Goal: Task Accomplishment & Management: Manage account settings

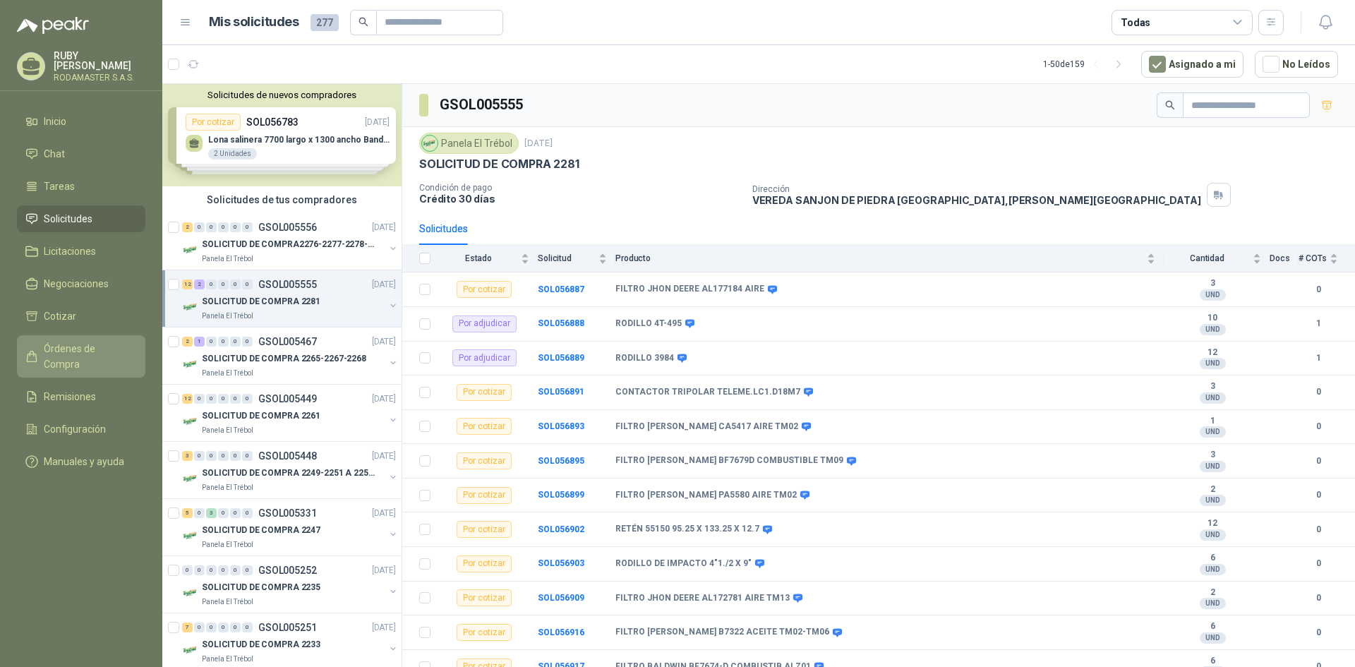
click at [85, 347] on span "Órdenes de Compra" at bounding box center [88, 356] width 88 height 31
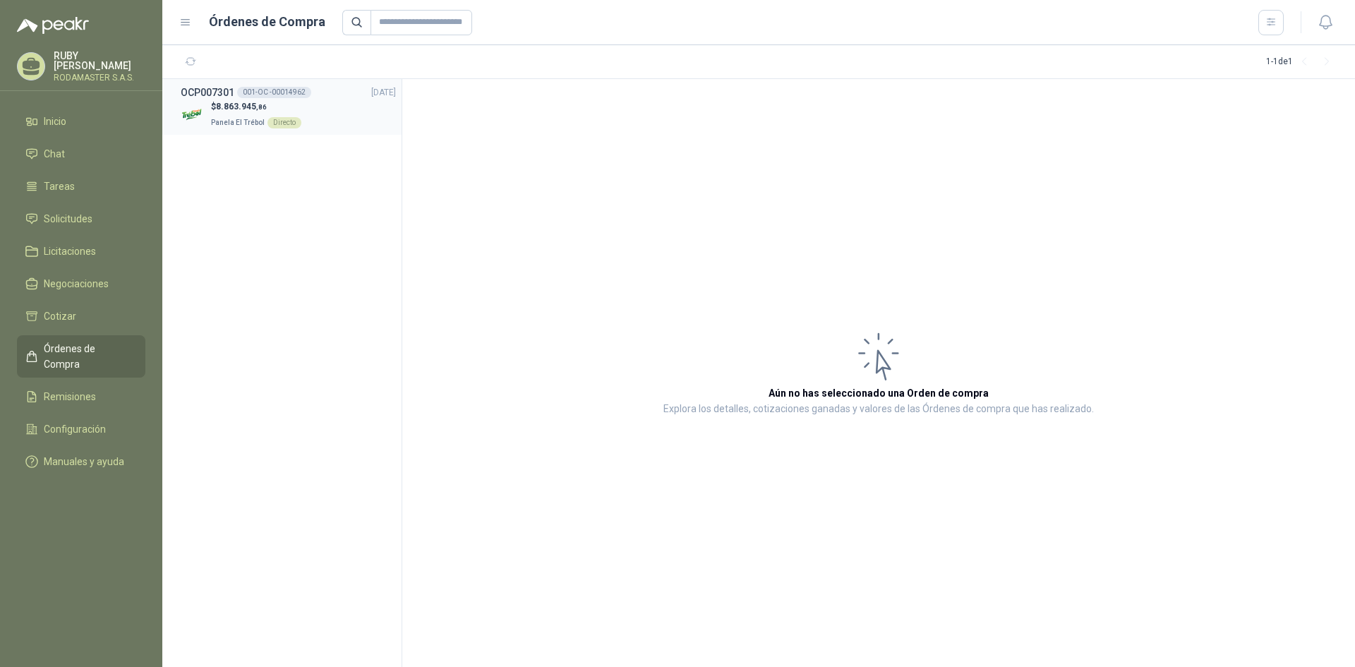
click at [289, 123] on div "Directo" at bounding box center [284, 122] width 34 height 11
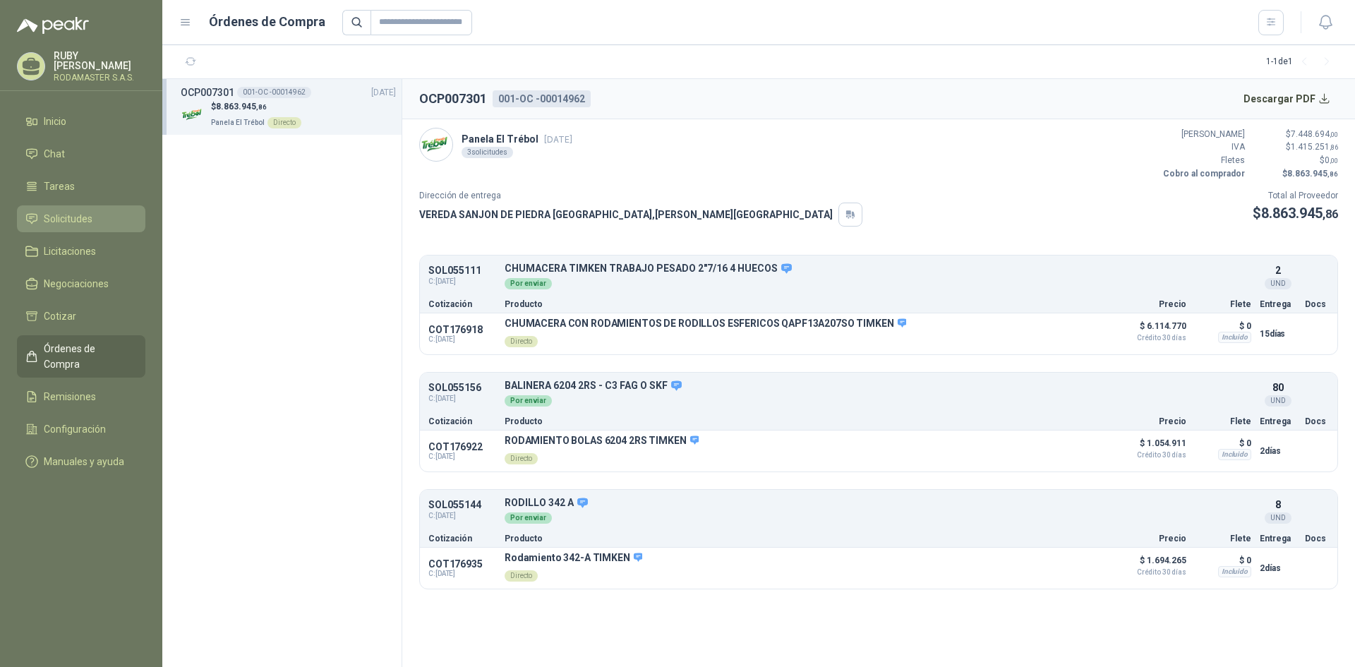
click at [82, 218] on span "Solicitudes" at bounding box center [68, 219] width 49 height 16
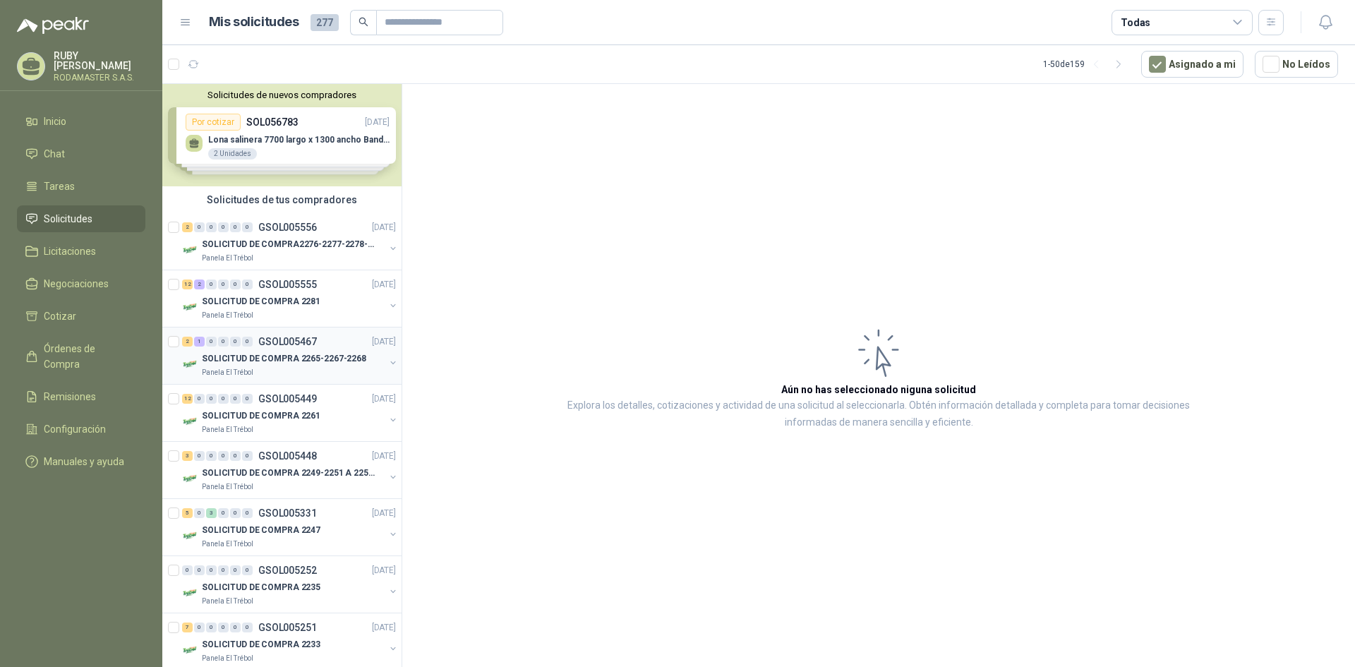
click at [276, 355] on p "SOLICITUD DE COMPRA 2265-2267-2268" at bounding box center [284, 358] width 164 height 13
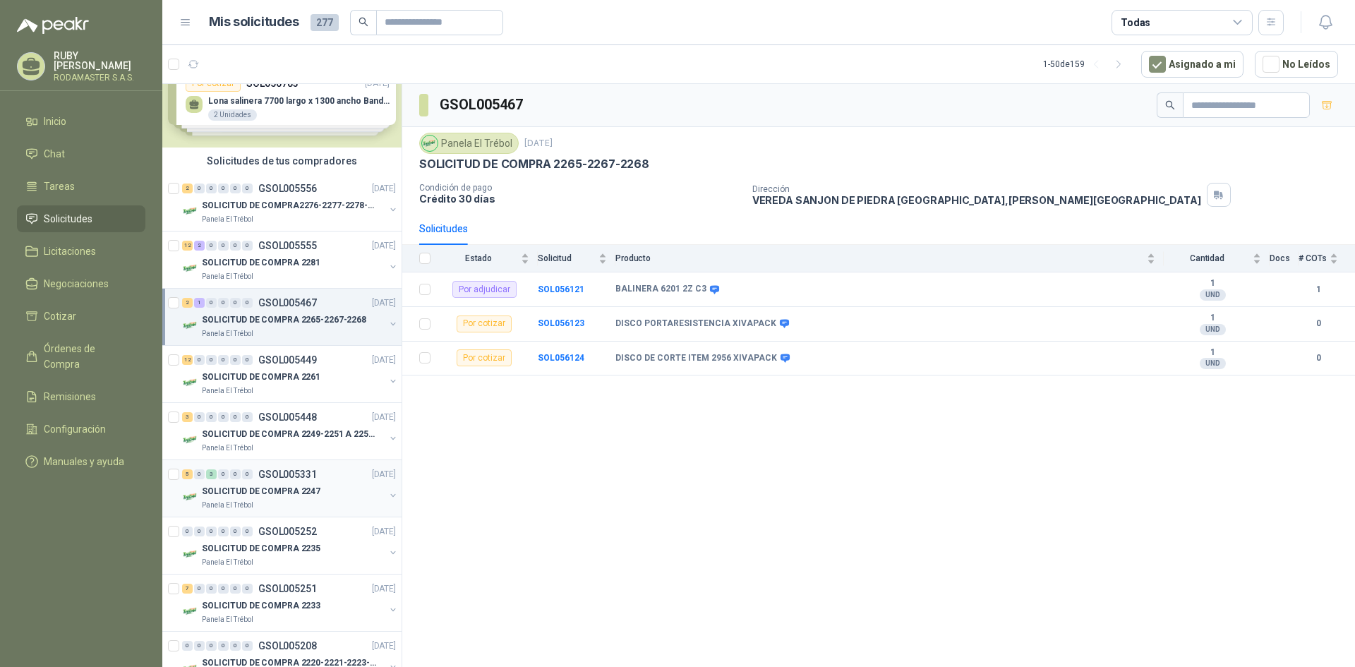
scroll to position [71, 0]
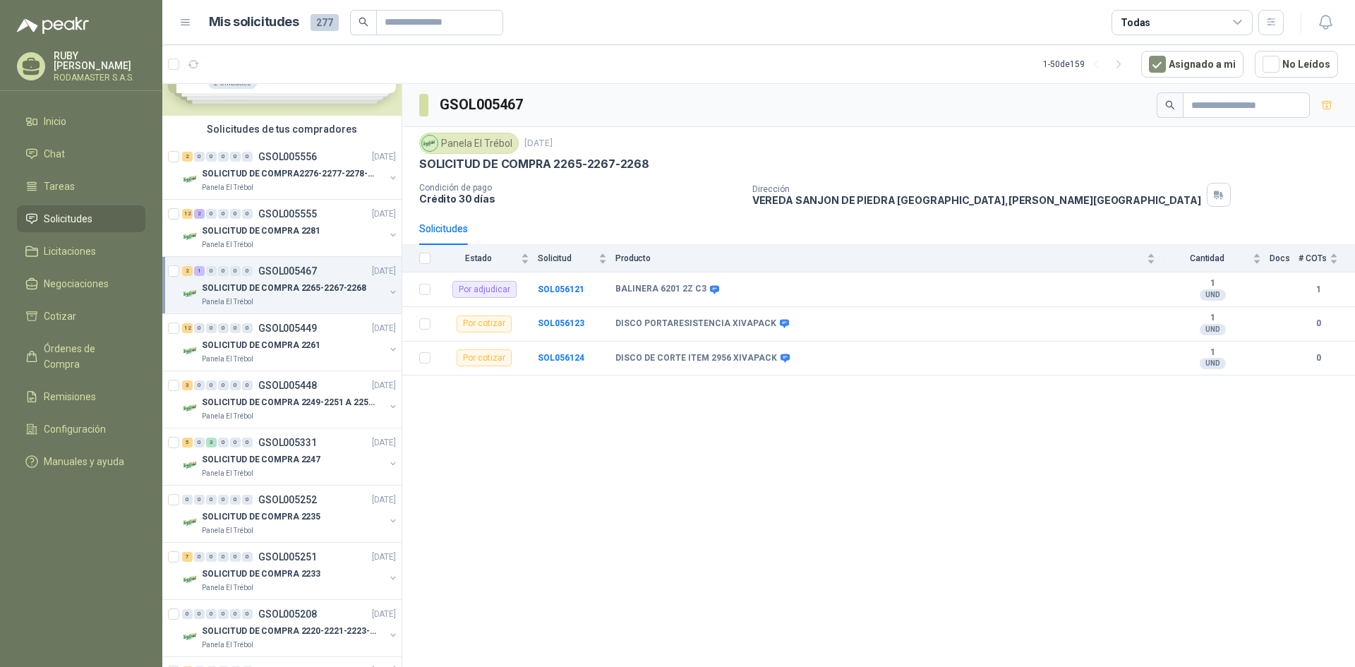
click at [292, 271] on p "GSOL005467" at bounding box center [287, 271] width 59 height 10
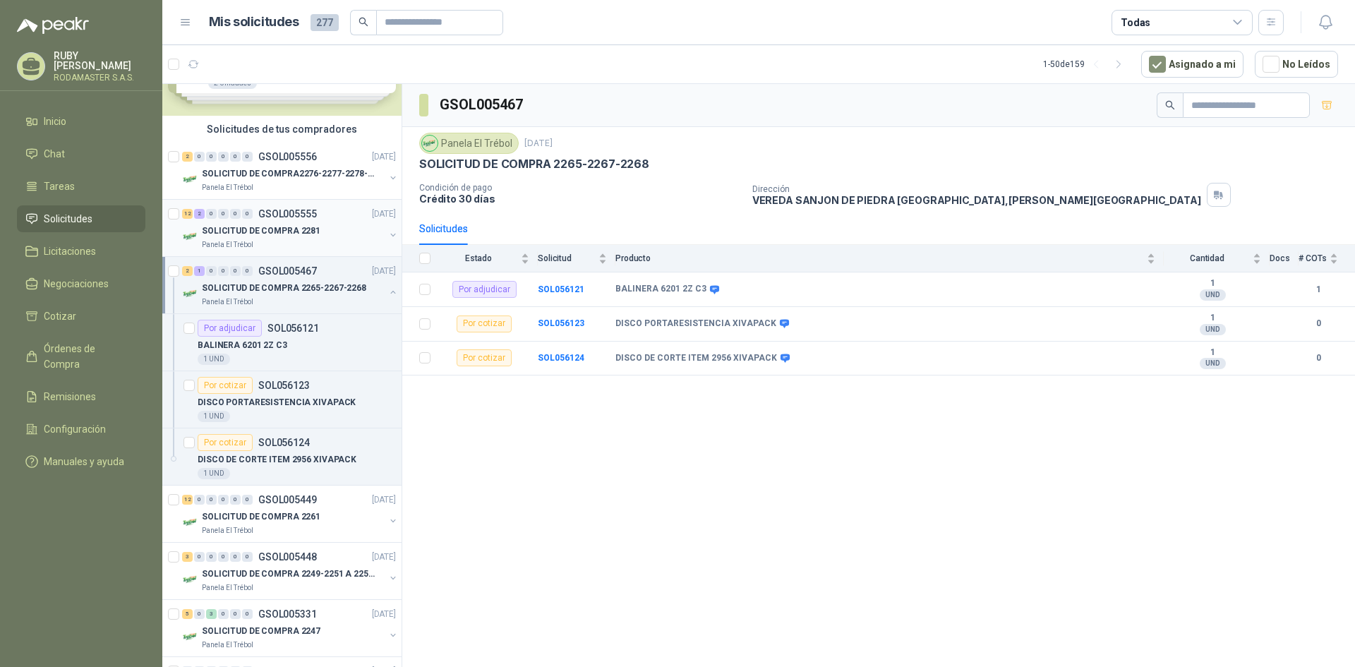
click at [296, 231] on p "SOLICITUD DE COMPRA 2281" at bounding box center [261, 230] width 119 height 13
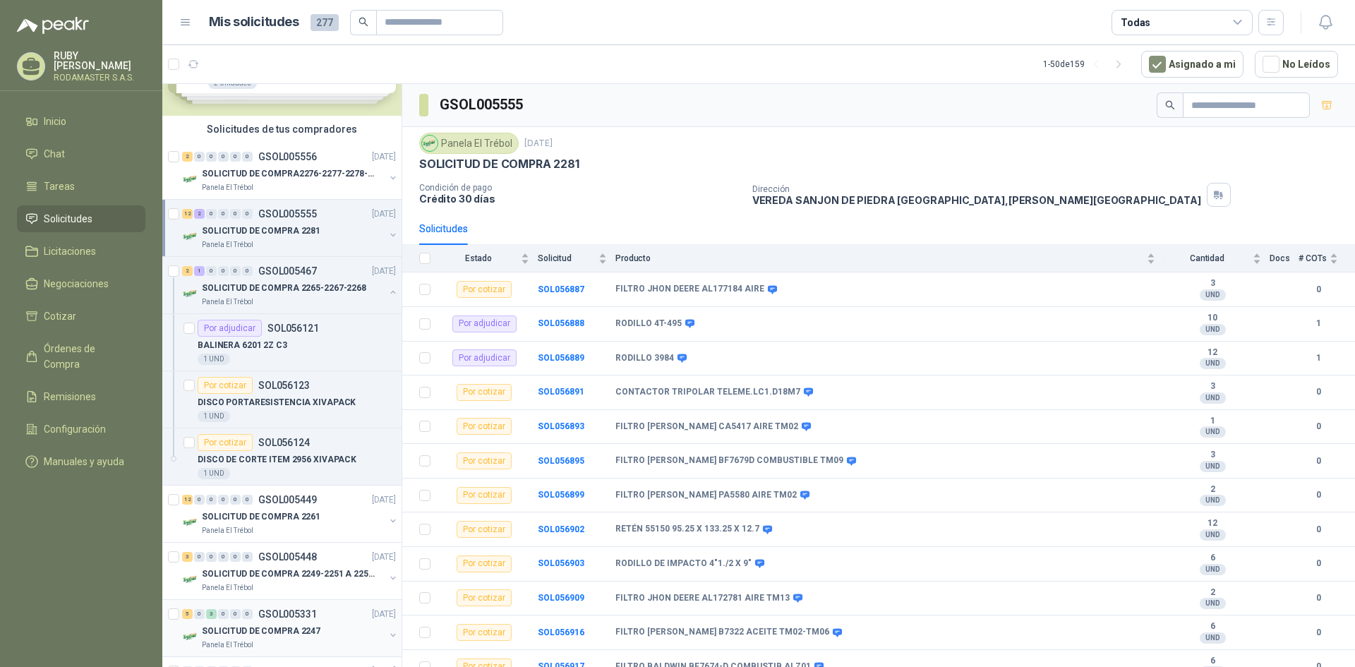
click at [249, 613] on div "0" at bounding box center [247, 614] width 11 height 10
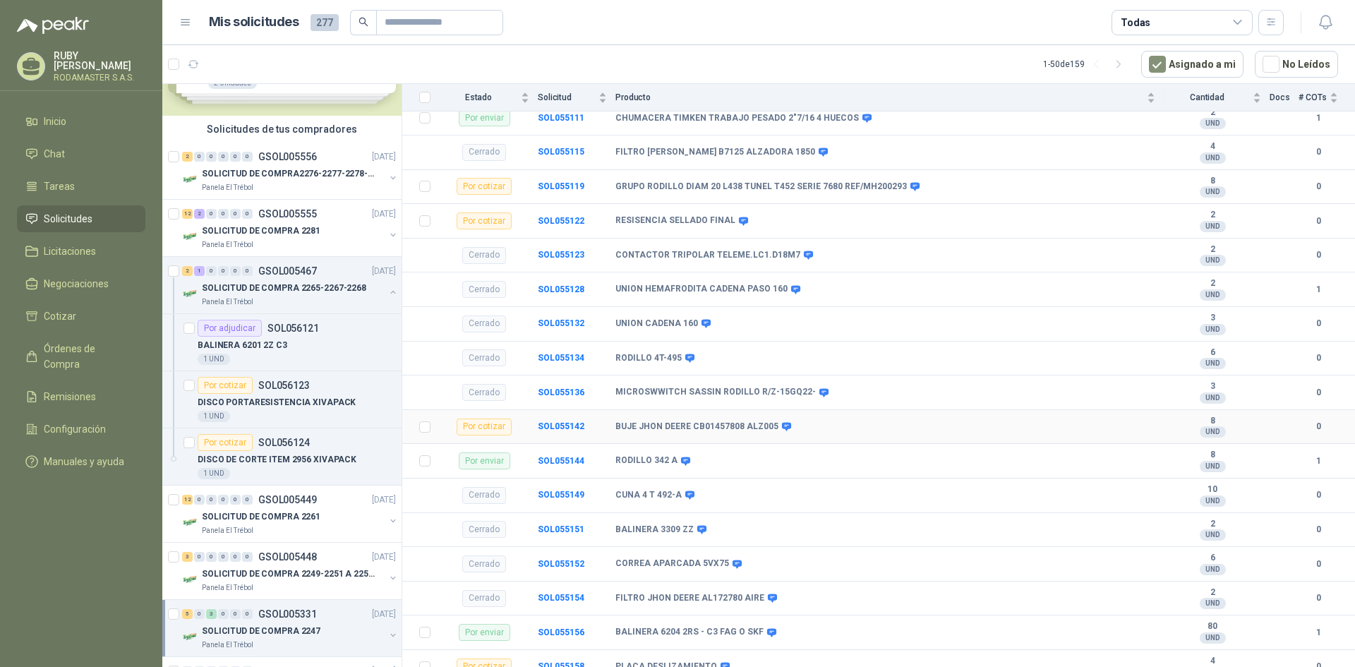
scroll to position [253, 0]
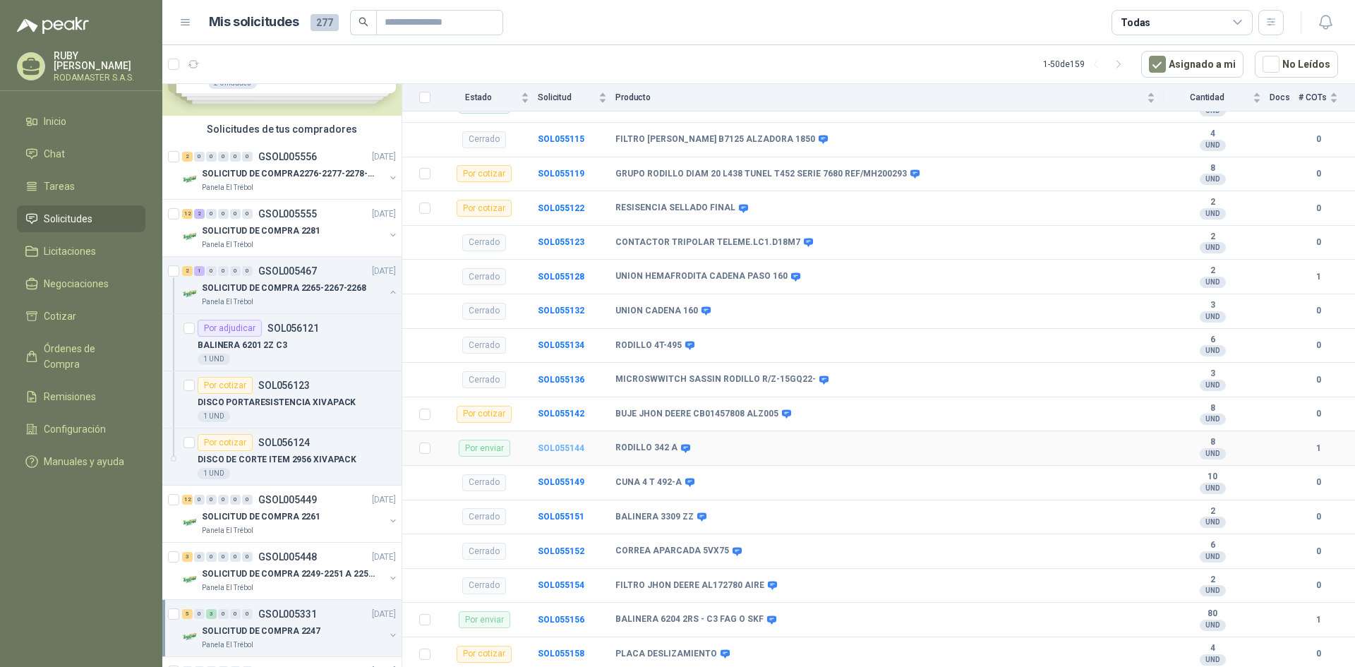
click at [579, 450] on b "SOL055144" at bounding box center [561, 448] width 47 height 10
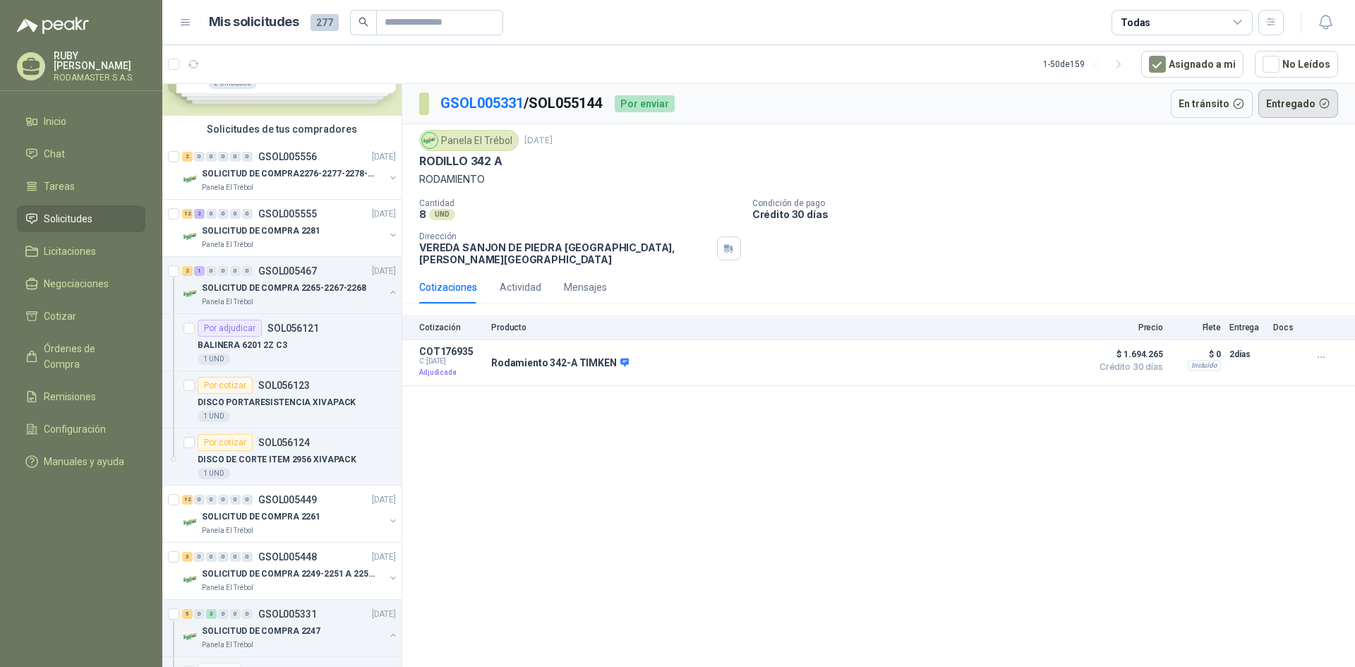
click at [1291, 109] on button "Entregado" at bounding box center [1298, 104] width 80 height 28
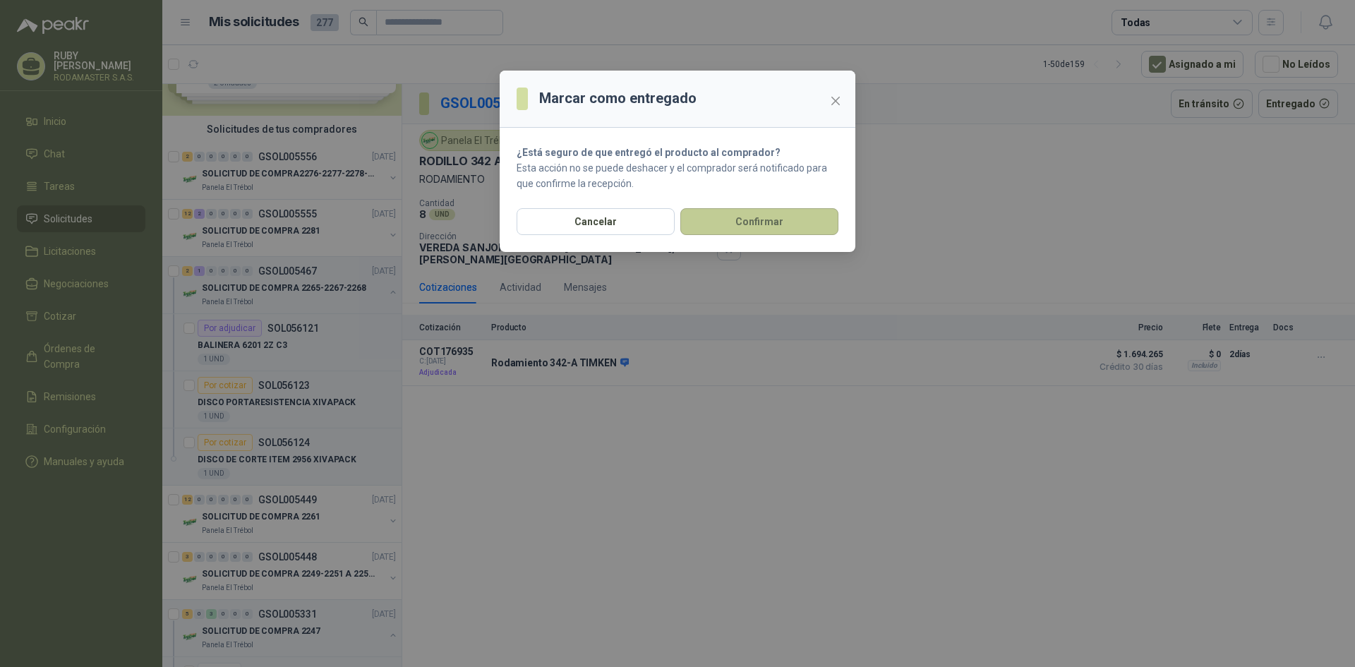
click at [764, 218] on button "Confirmar" at bounding box center [759, 221] width 158 height 27
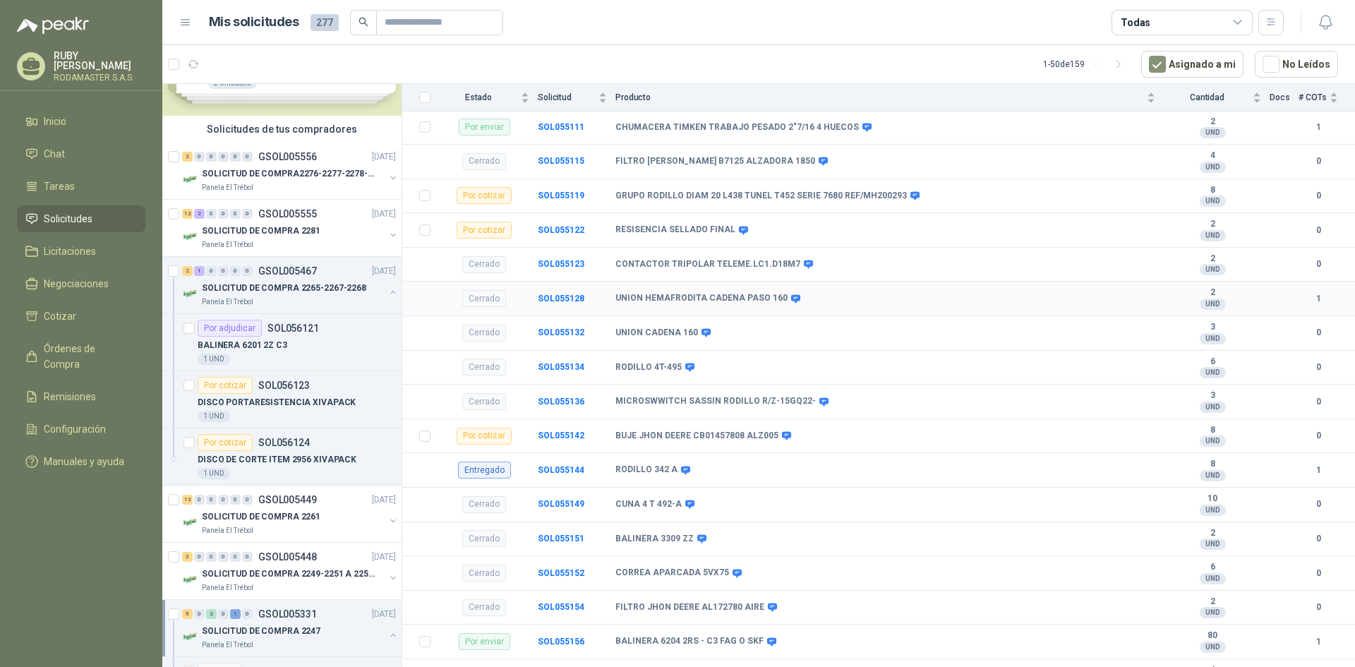
scroll to position [253, 0]
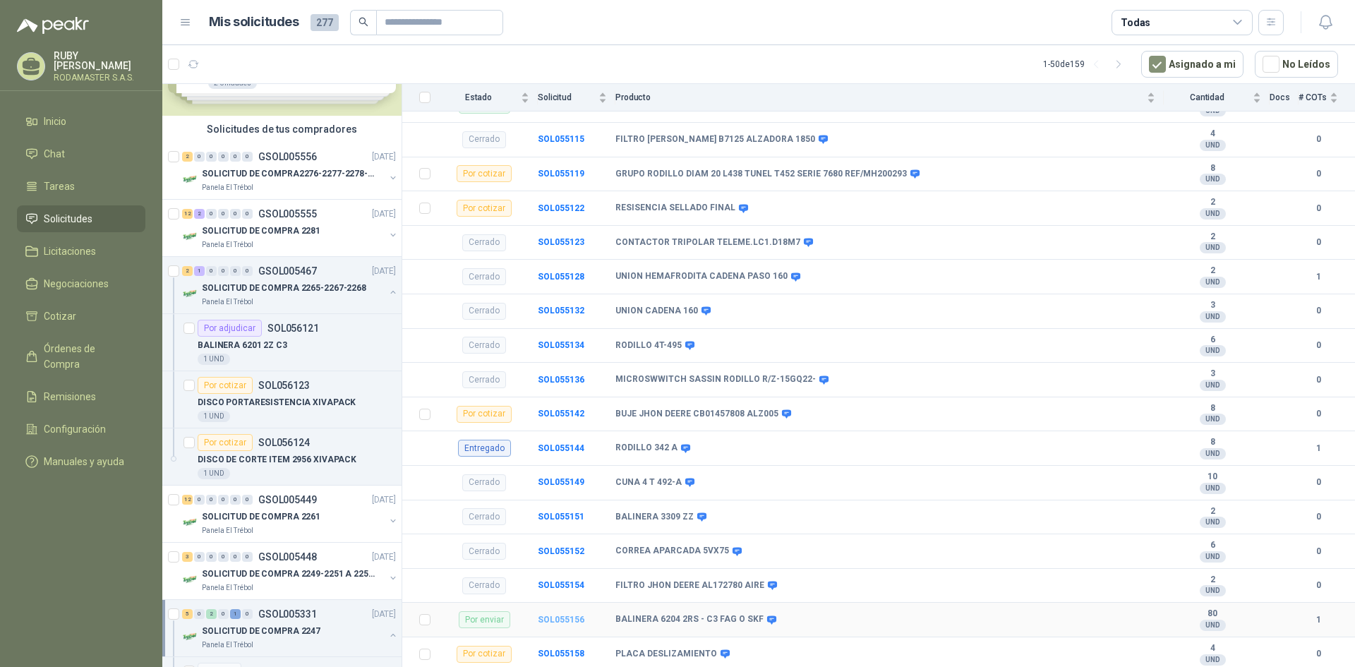
click at [564, 616] on b "SOL055156" at bounding box center [561, 620] width 47 height 10
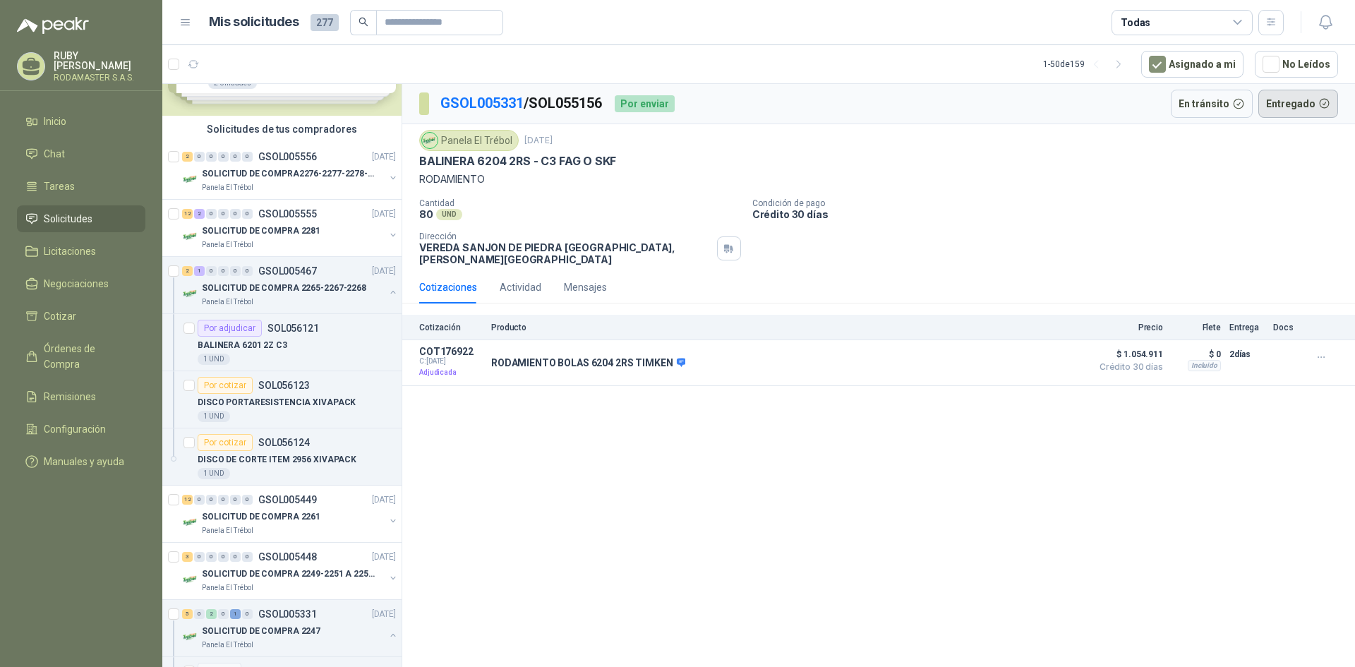
click at [1277, 106] on button "Entregado" at bounding box center [1298, 104] width 80 height 28
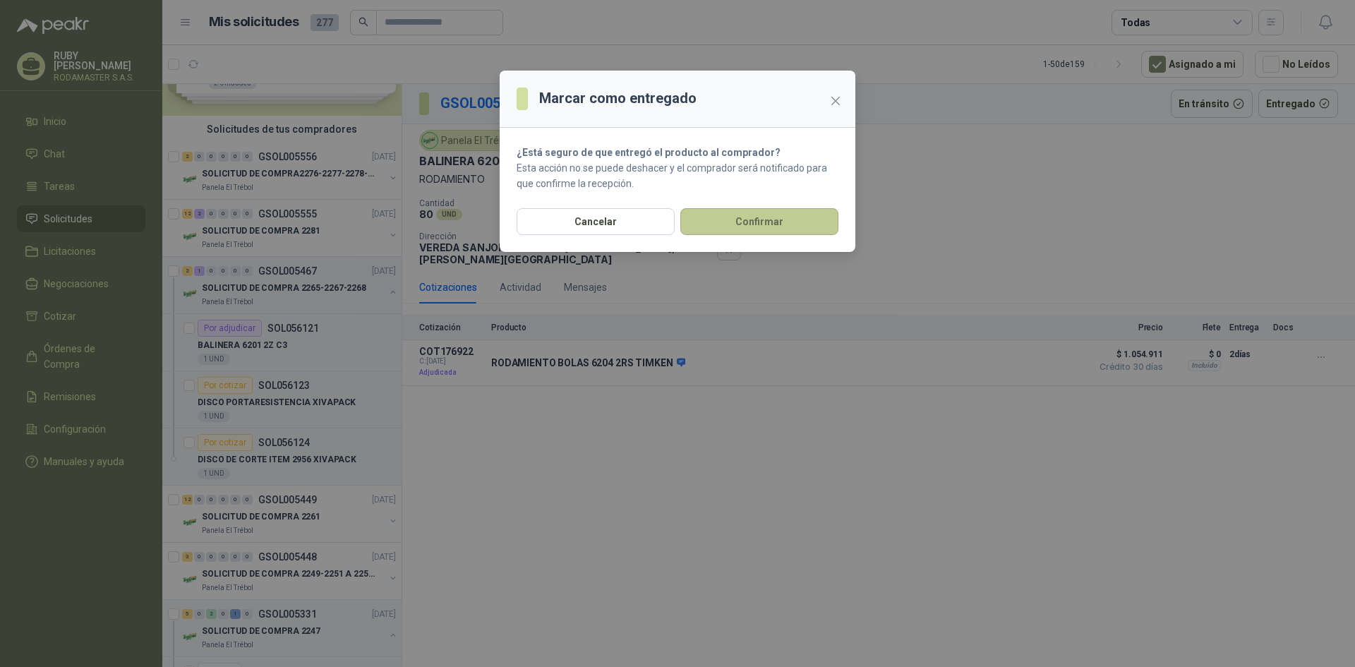
click at [792, 218] on button "Confirmar" at bounding box center [759, 221] width 158 height 27
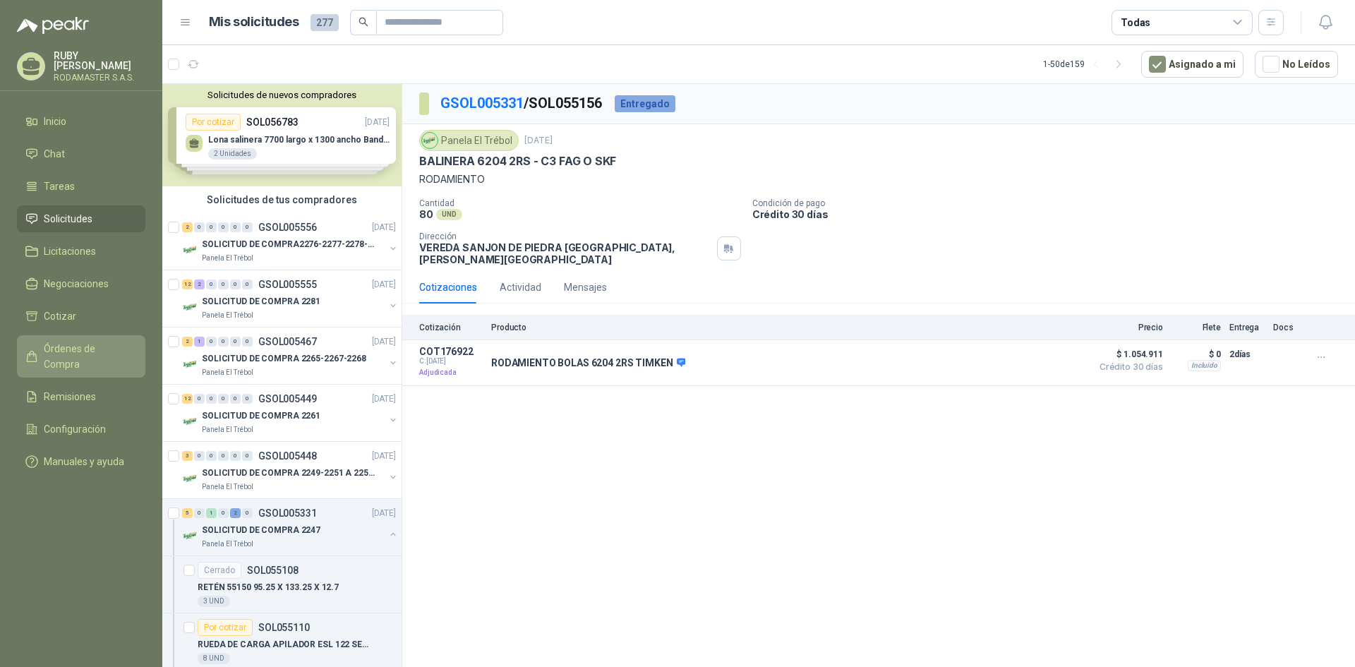
click at [90, 341] on span "Órdenes de Compra" at bounding box center [88, 356] width 88 height 31
